Goal: Find specific page/section: Find specific page/section

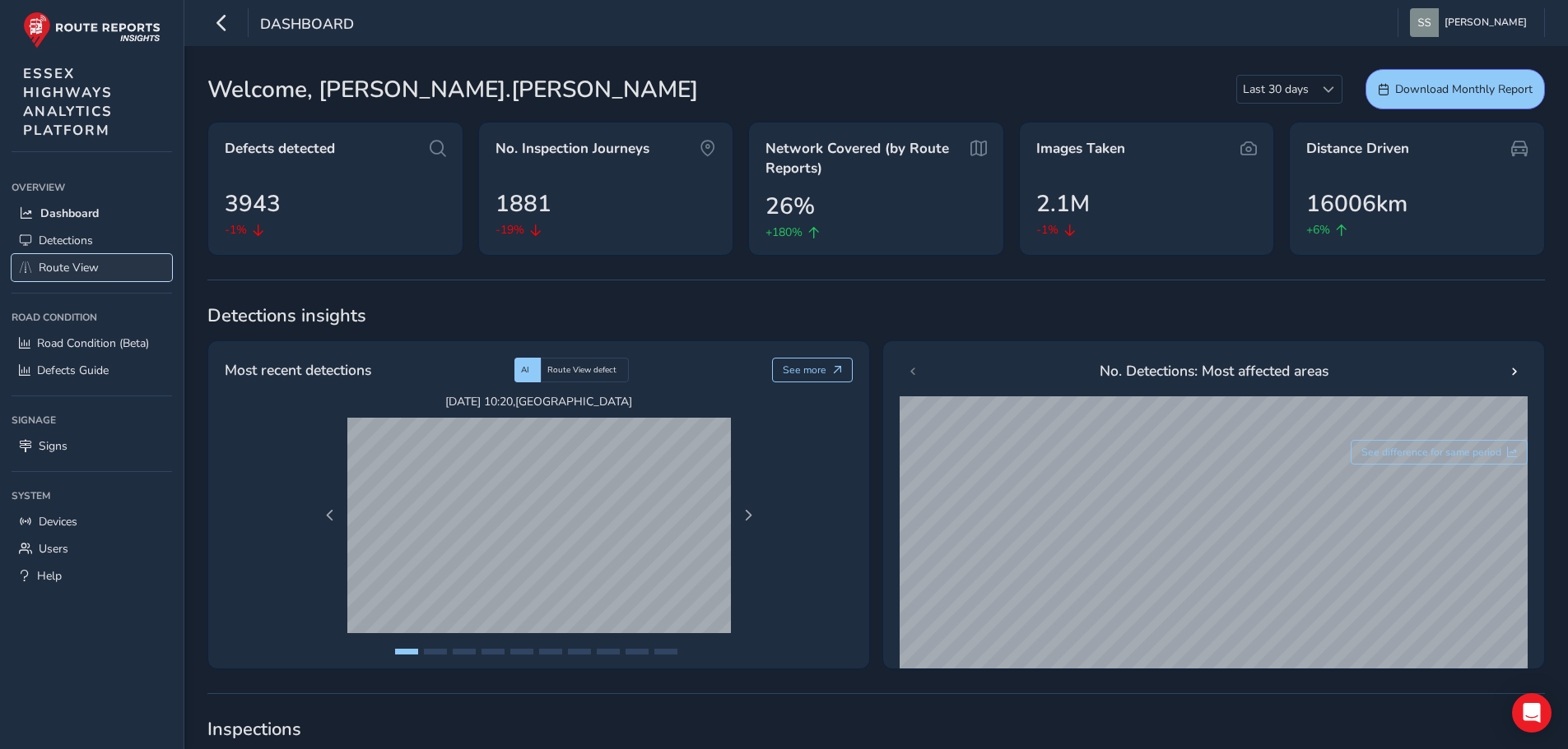
click at [53, 264] on span "Route View" at bounding box center [69, 268] width 60 height 16
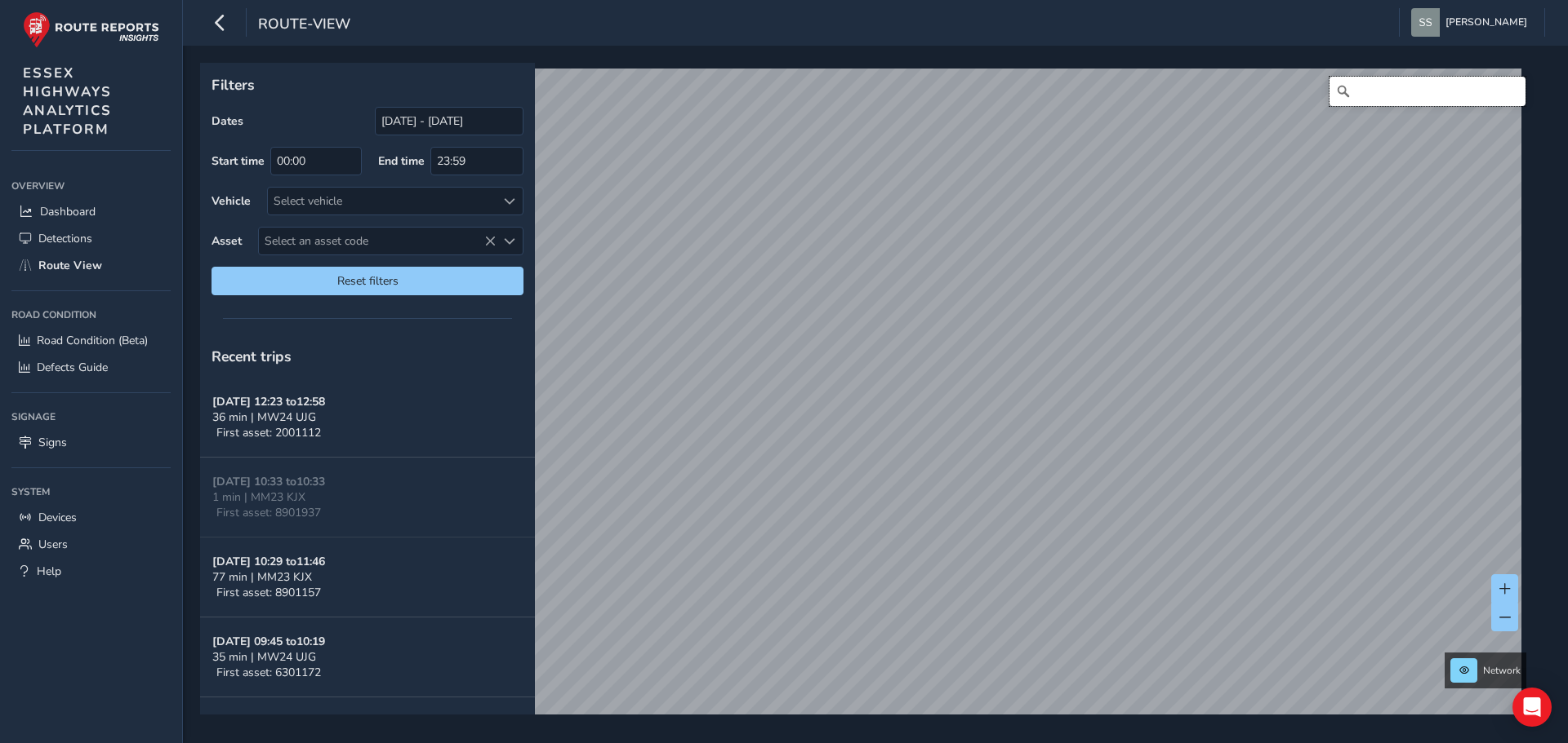
click at [1358, 96] on input "Search" at bounding box center [1427, 92] width 196 height 29
type input "Little Yeldham, [GEOGRAPHIC_DATA], [GEOGRAPHIC_DATA], [GEOGRAPHIC_DATA], [GEOGR…"
